Goal: Connect with others: Establish contact or relationships with other users

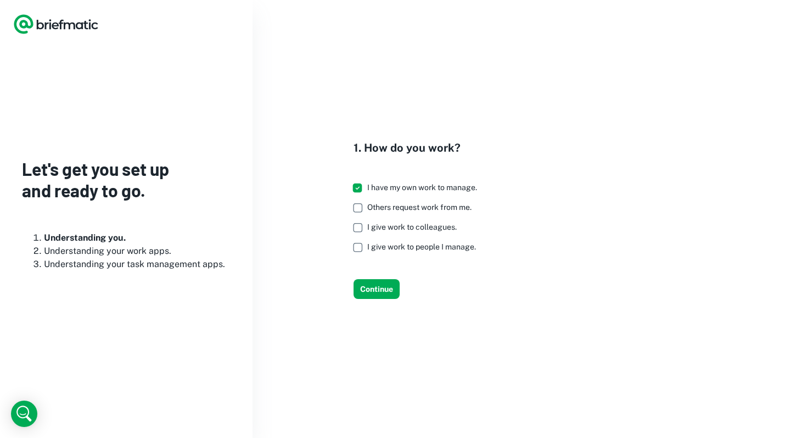
click at [378, 204] on span "Others request work from me." at bounding box center [419, 207] width 104 height 9
click at [393, 224] on span "I give work to colleagues." at bounding box center [411, 226] width 89 height 9
click at [428, 249] on span "I give work to people I manage." at bounding box center [421, 246] width 109 height 9
click at [385, 285] on button "Continue" at bounding box center [377, 289] width 46 height 20
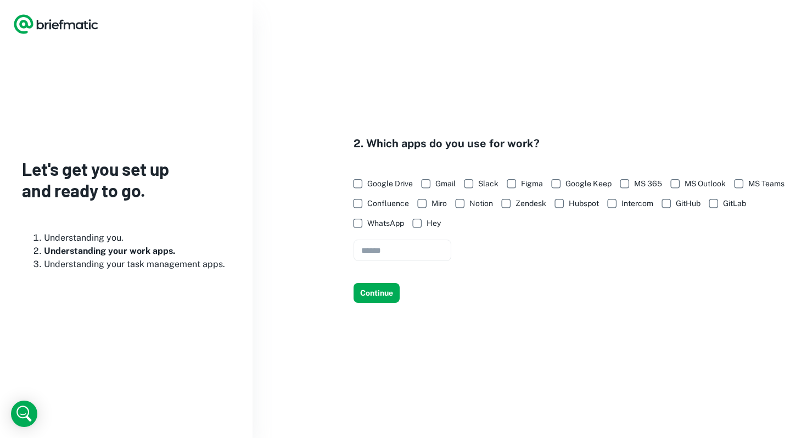
click at [390, 181] on span "Google Drive" at bounding box center [390, 183] width 46 height 12
click at [493, 205] on span "Notion" at bounding box center [481, 203] width 24 height 12
click at [404, 228] on span "WhatsApp" at bounding box center [385, 223] width 37 height 12
click at [391, 289] on button "Continue" at bounding box center [377, 293] width 46 height 20
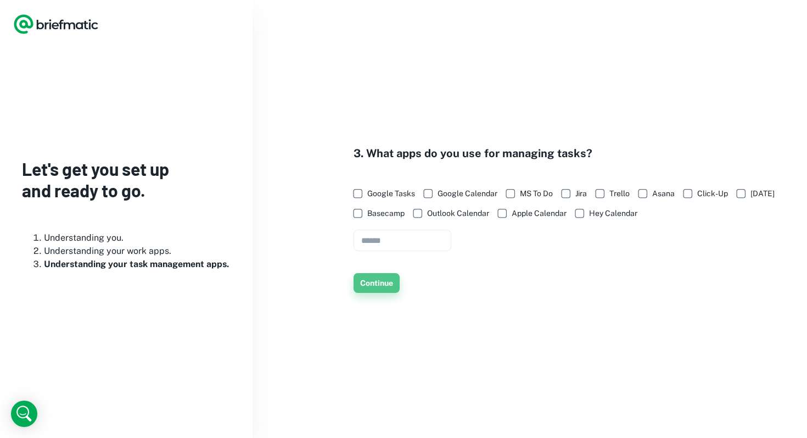
click at [393, 292] on button "Continue" at bounding box center [377, 283] width 46 height 20
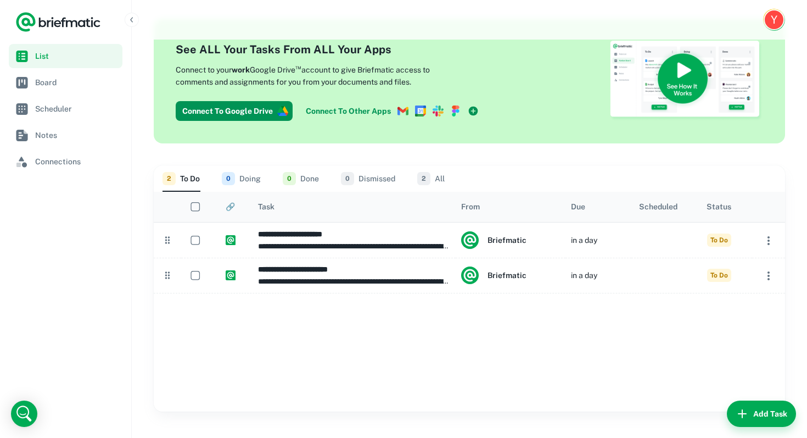
scroll to position [33, 0]
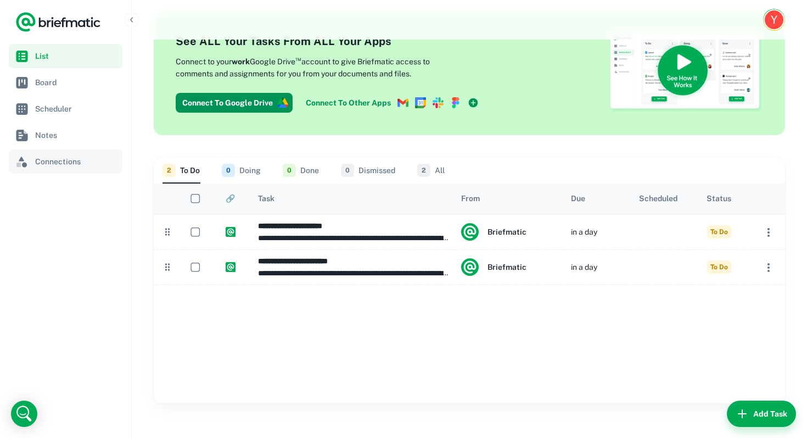
click at [47, 169] on link "Connections" at bounding box center [66, 161] width 114 height 24
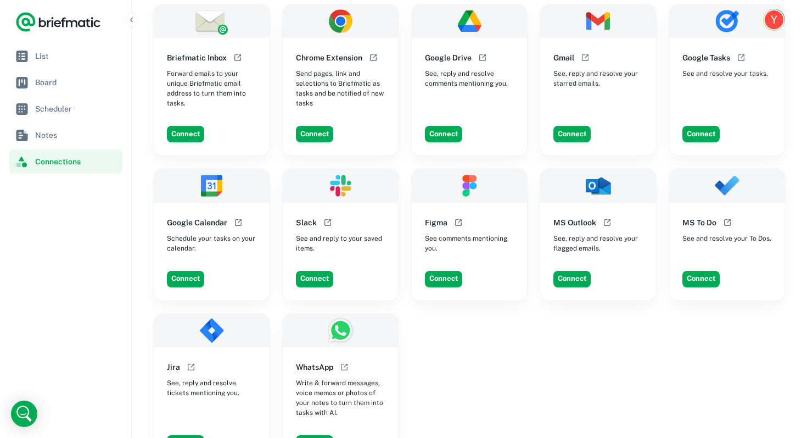
scroll to position [139, 0]
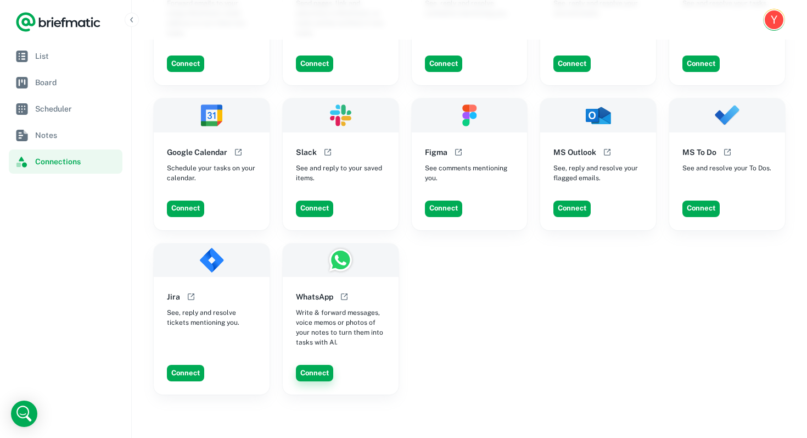
click at [318, 371] on button "Connect" at bounding box center [314, 373] width 37 height 16
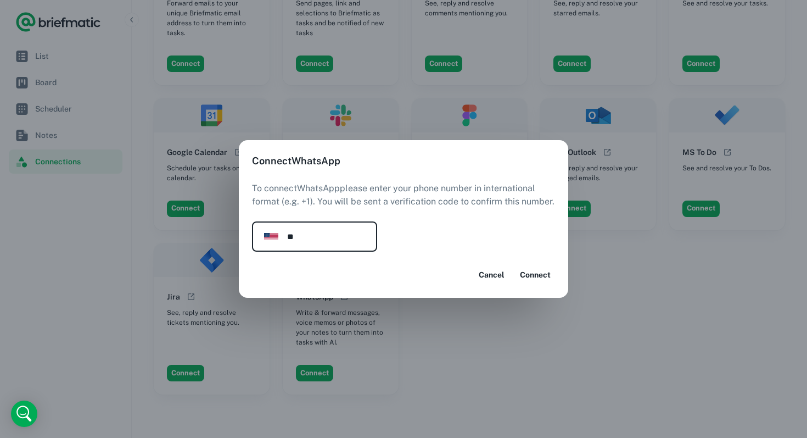
click at [312, 218] on p "To connect WhatsApp please enter your phone number in international format (e.g…" at bounding box center [403, 202] width 303 height 40
click at [277, 233] on img "Open flags menu" at bounding box center [271, 237] width 14 height 8
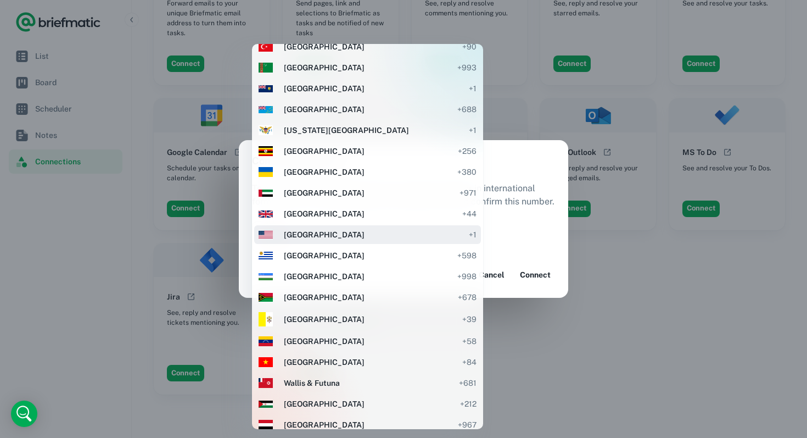
scroll to position [1884, 0]
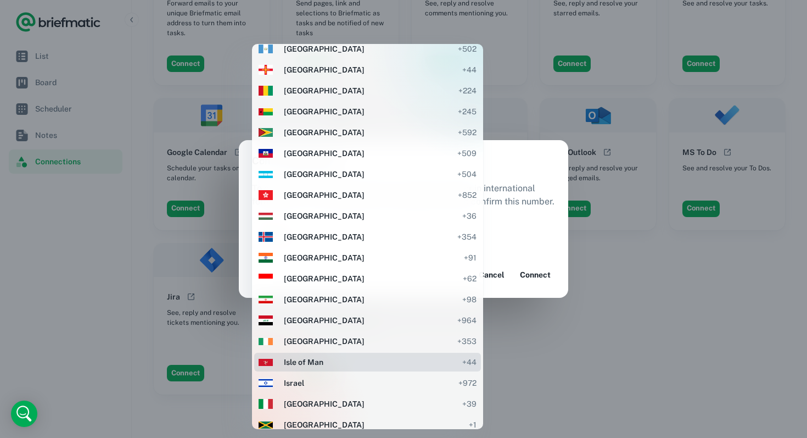
click at [291, 383] on span "Israel" at bounding box center [368, 383] width 169 height 12
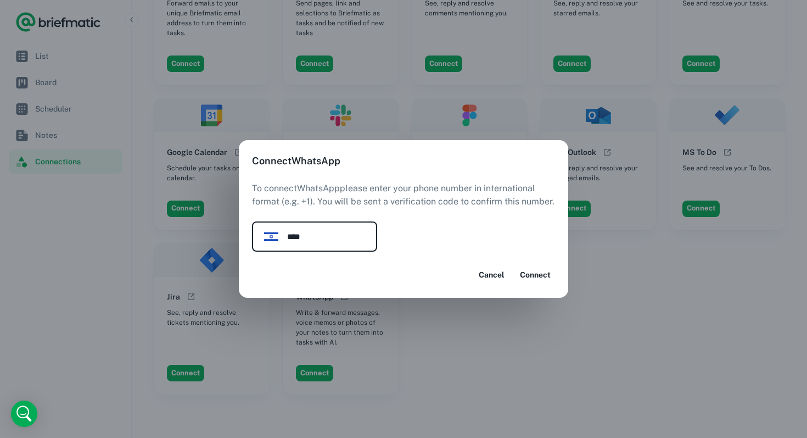
click at [316, 236] on input "****" at bounding box center [332, 236] width 90 height 30
type input "**********"
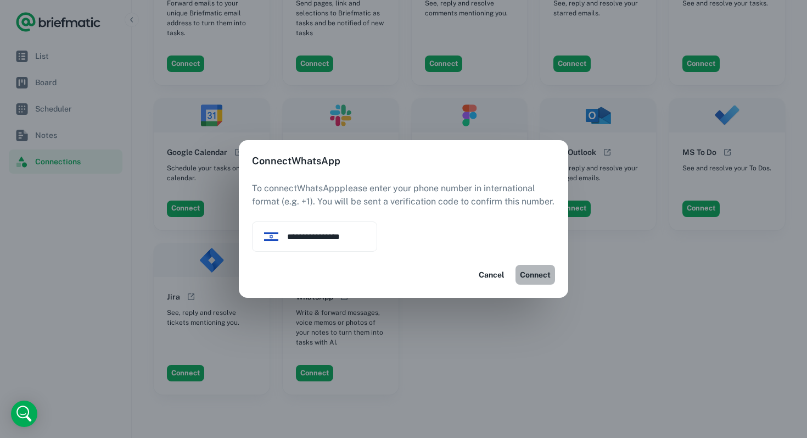
click at [528, 266] on button "Connect" at bounding box center [536, 275] width 40 height 20
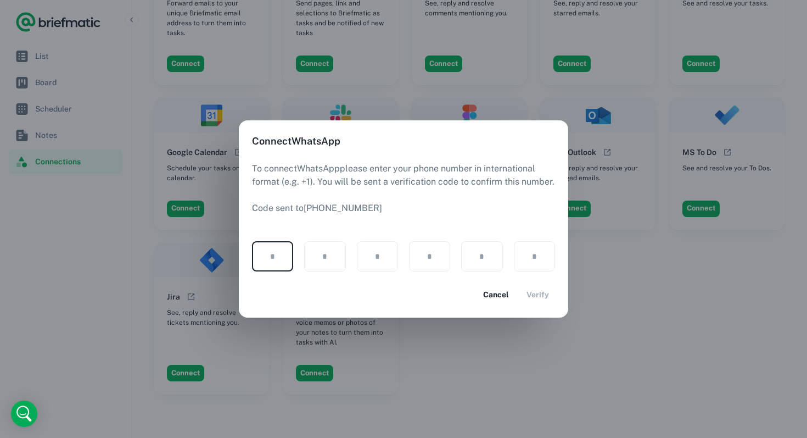
type input "*"
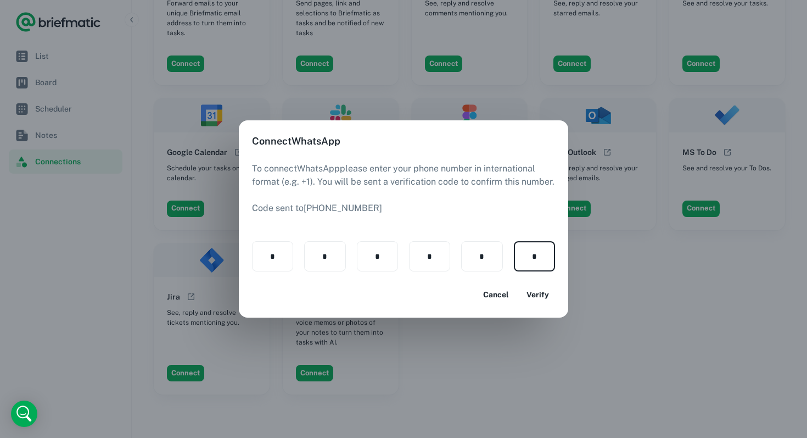
type input "*"
click at [541, 289] on button "Verify" at bounding box center [537, 294] width 35 height 20
click at [531, 291] on button "Verify" at bounding box center [537, 294] width 35 height 20
click at [491, 296] on button "Cancel" at bounding box center [495, 294] width 35 height 20
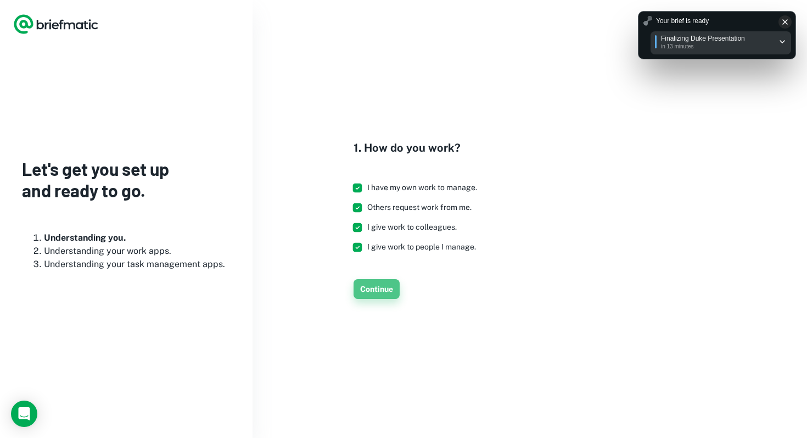
click at [368, 292] on button "Continue" at bounding box center [377, 289] width 46 height 20
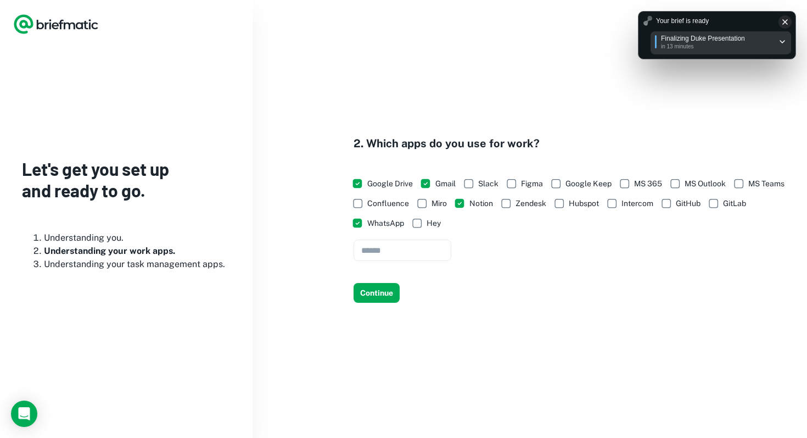
click at [363, 282] on div "2. Which apps do you use for work? Google Drive Gmail Slack Figma Google Keep M…" at bounding box center [530, 218] width 528 height 167
click at [362, 298] on button "Continue" at bounding box center [377, 293] width 46 height 20
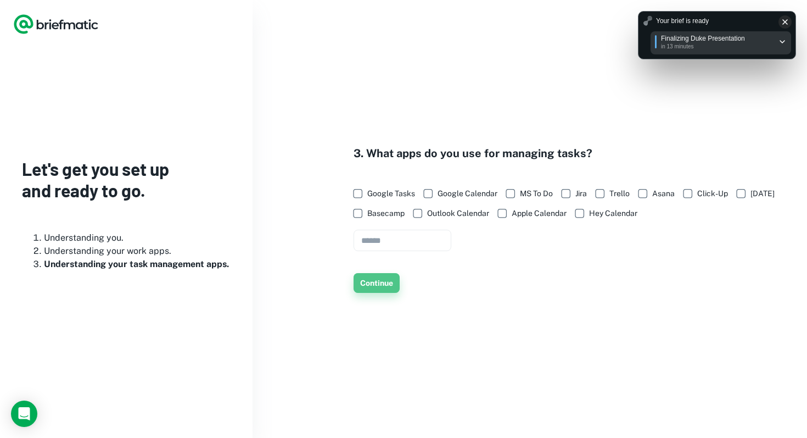
click at [397, 283] on button "Continue" at bounding box center [377, 283] width 46 height 20
